Goal: Transaction & Acquisition: Download file/media

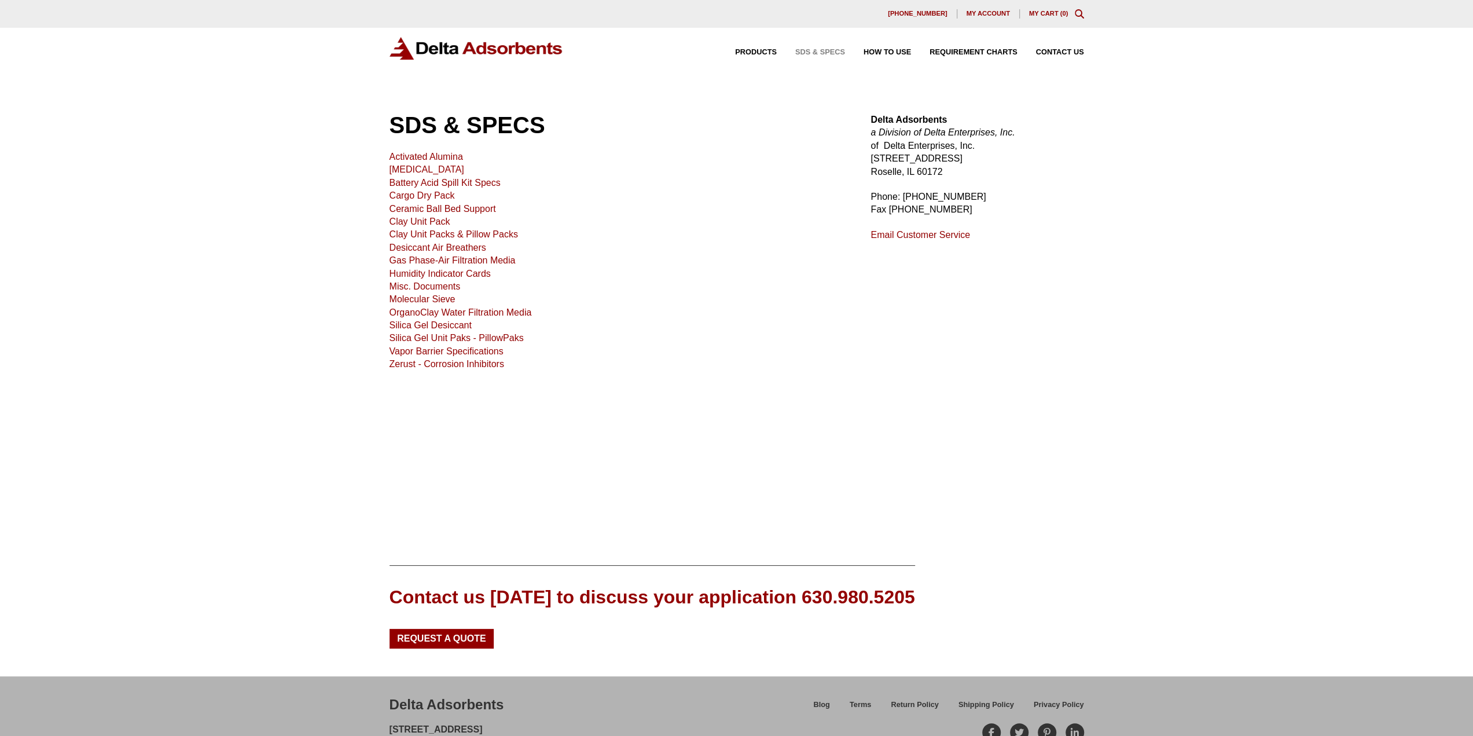
click at [417, 299] on link "Molecular Sieve" at bounding box center [423, 299] width 66 height 10
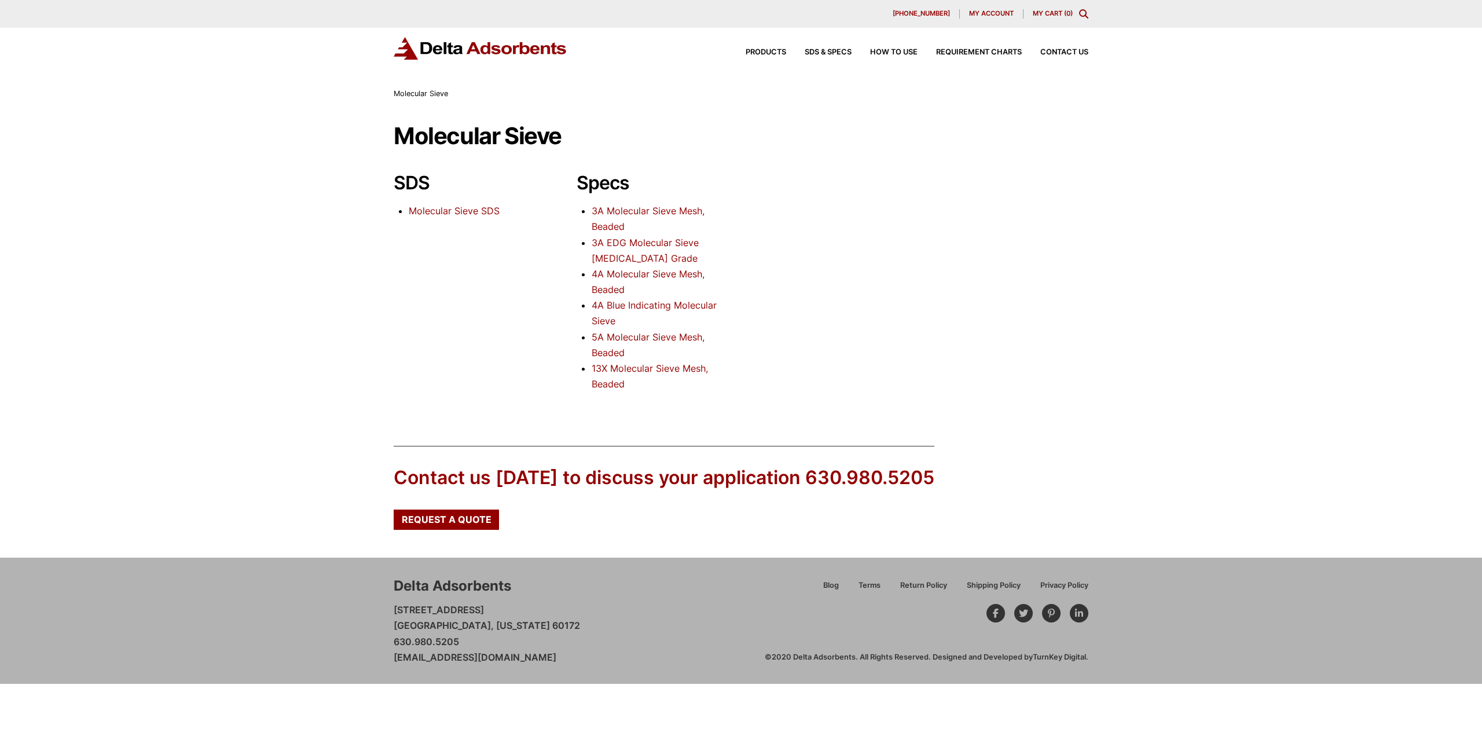
click at [424, 210] on link "Molecular Sieve SDS" at bounding box center [454, 211] width 91 height 12
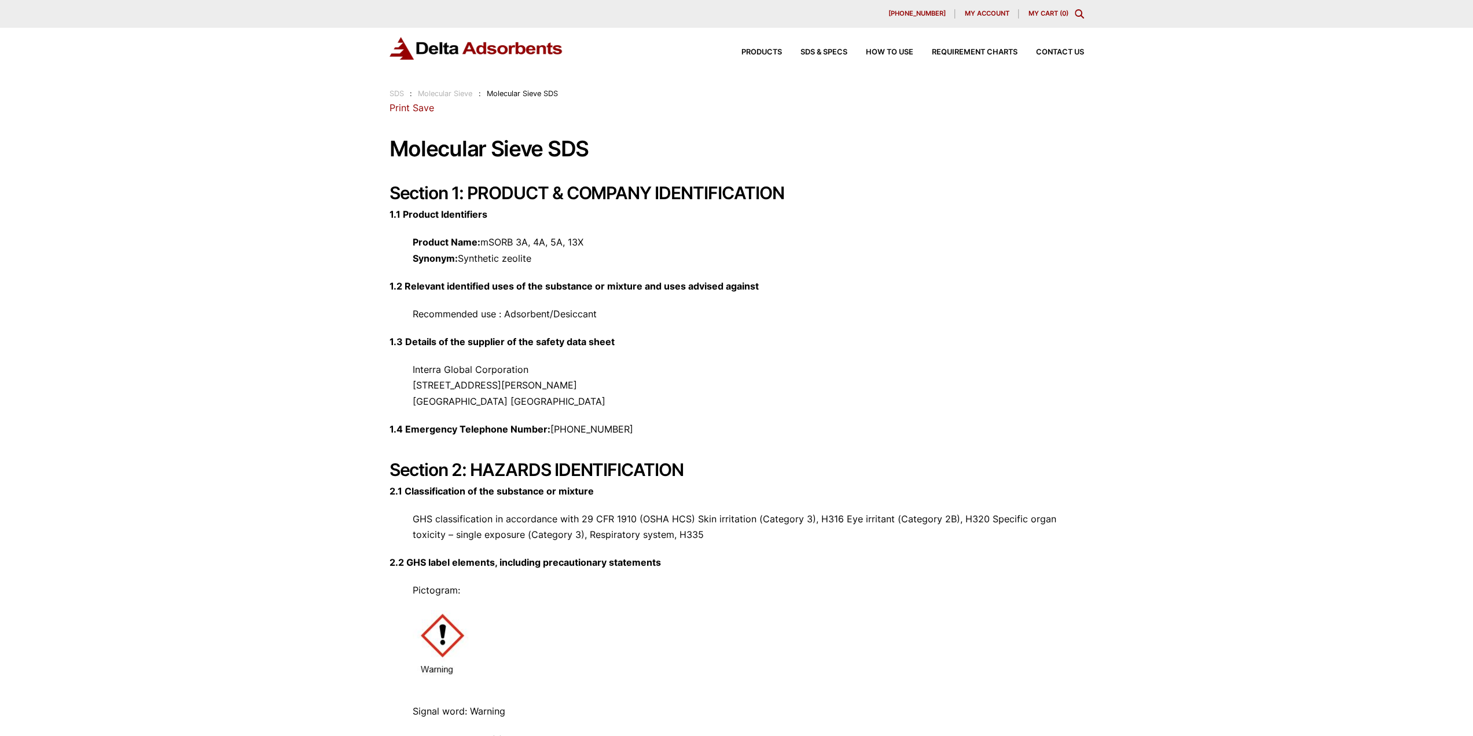
click at [421, 109] on link "Save" at bounding box center [423, 108] width 21 height 12
